Goal: Communication & Community: Connect with others

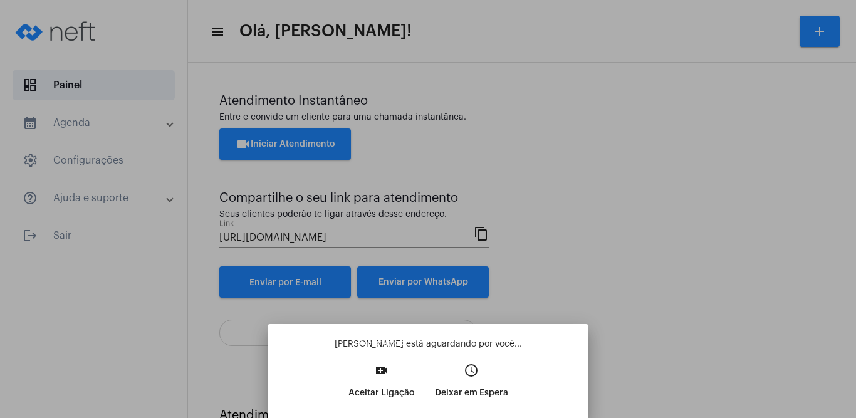
click at [390, 384] on p "Aceitar Ligação" at bounding box center [381, 393] width 66 height 23
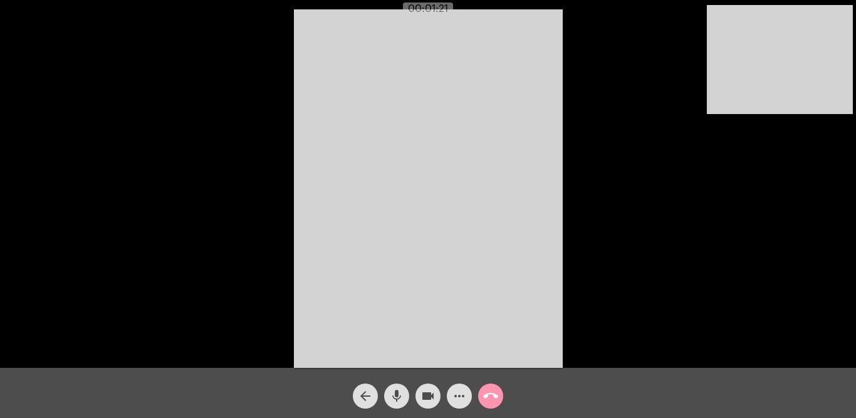
click at [549, 102] on video at bounding box center [428, 188] width 269 height 358
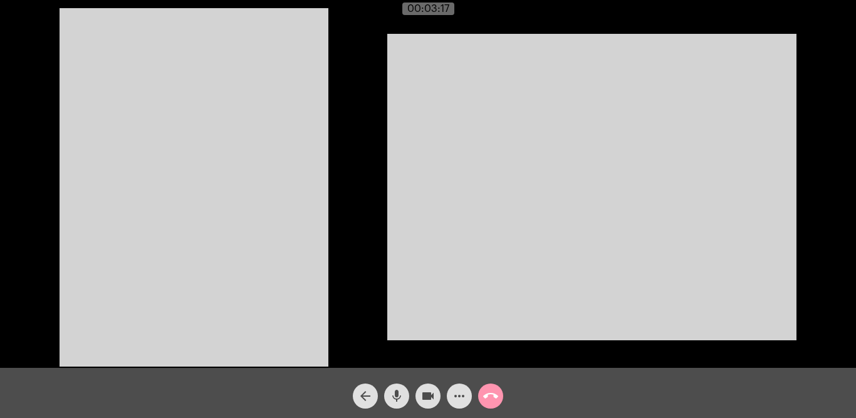
click at [426, 394] on mat-icon "videocam" at bounding box center [427, 396] width 15 height 15
click at [426, 394] on mat-icon "videocam_off" at bounding box center [427, 396] width 15 height 15
click at [426, 395] on mat-icon "videocam" at bounding box center [427, 396] width 15 height 15
click at [427, 395] on mat-icon "videocam_off" at bounding box center [427, 396] width 15 height 15
click at [427, 395] on mat-icon "videocam" at bounding box center [427, 396] width 15 height 15
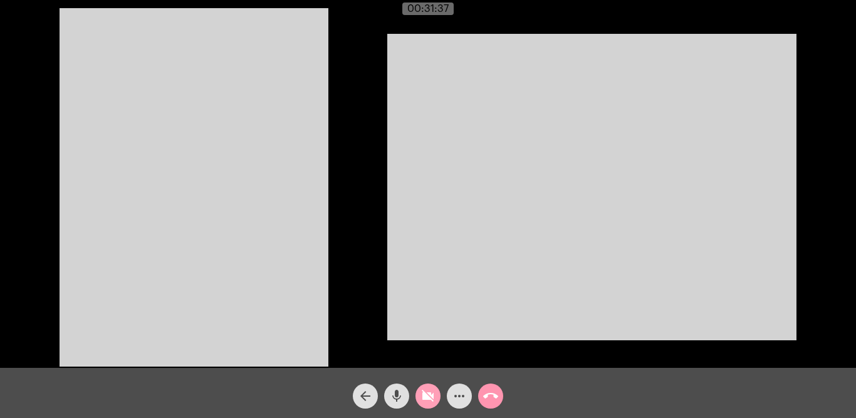
click at [427, 395] on mat-icon "videocam_off" at bounding box center [427, 396] width 15 height 15
click at [425, 398] on mat-icon "videocam" at bounding box center [427, 396] width 15 height 15
click at [426, 399] on mat-icon "videocam_off" at bounding box center [427, 396] width 15 height 15
click at [426, 400] on mat-icon "videocam" at bounding box center [427, 396] width 15 height 15
click at [427, 398] on mat-icon "videocam_off" at bounding box center [427, 396] width 15 height 15
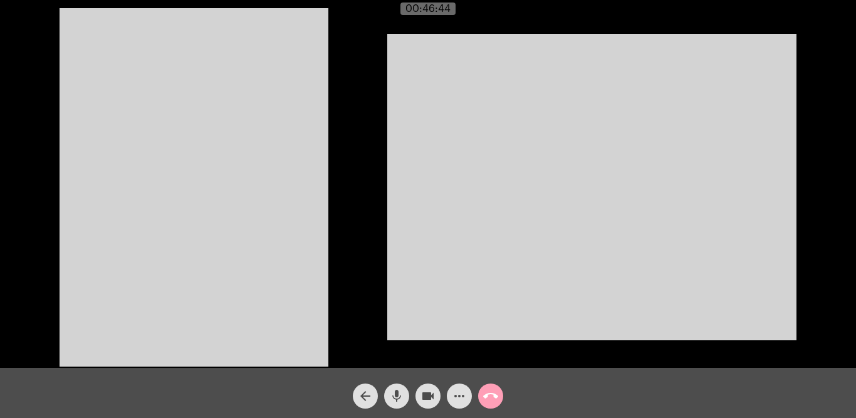
click at [490, 395] on mat-icon "call_end" at bounding box center [490, 396] width 15 height 15
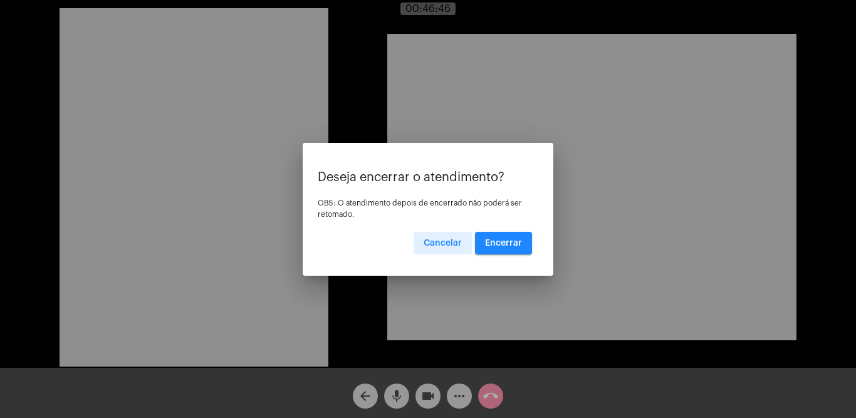
click at [523, 240] on button "Encerrar" at bounding box center [503, 243] width 57 height 23
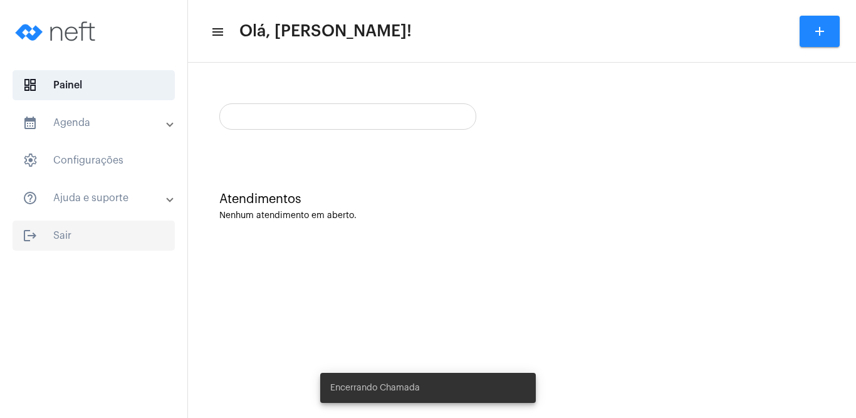
click at [49, 227] on span "logout Sair" at bounding box center [94, 236] width 162 height 30
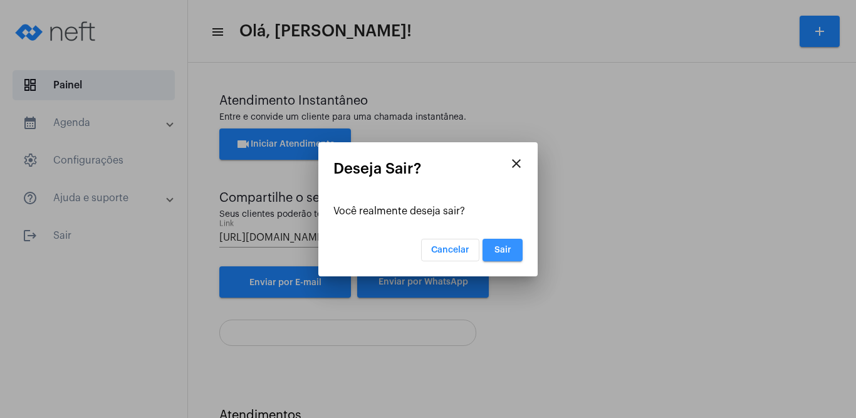
click at [506, 249] on span "Sair" at bounding box center [502, 250] width 17 height 9
